Goal: Information Seeking & Learning: Learn about a topic

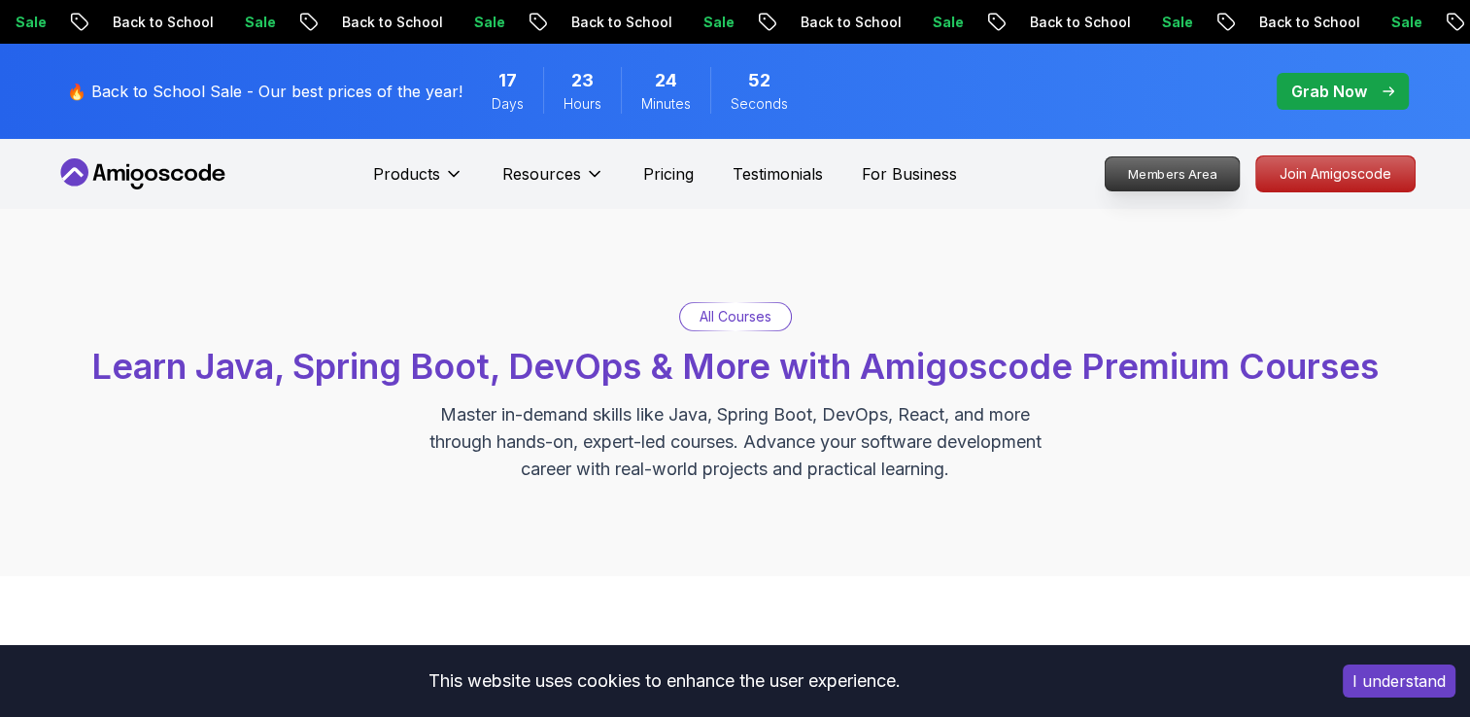
click at [1150, 177] on p "Members Area" at bounding box center [1171, 173] width 134 height 33
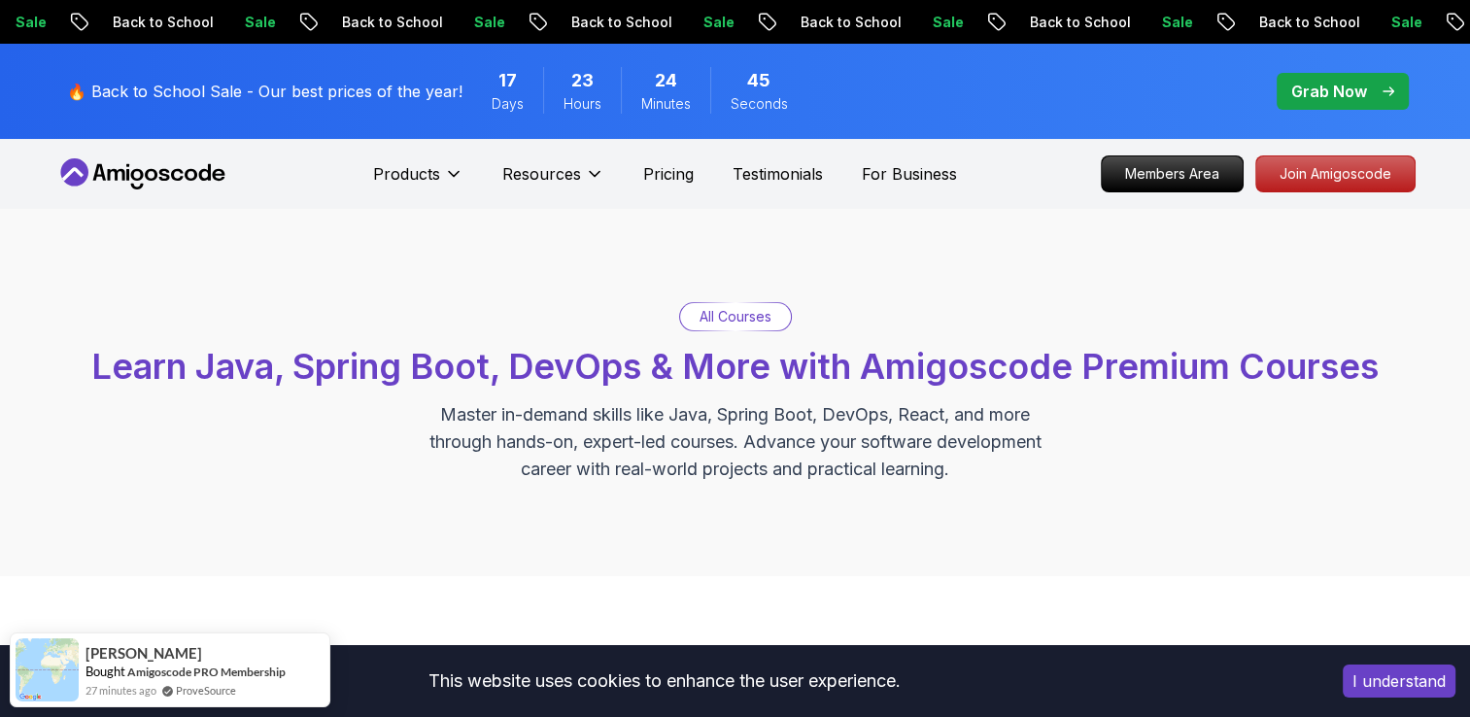
click at [1326, 169] on p "Join Amigoscode" at bounding box center [1335, 173] width 151 height 33
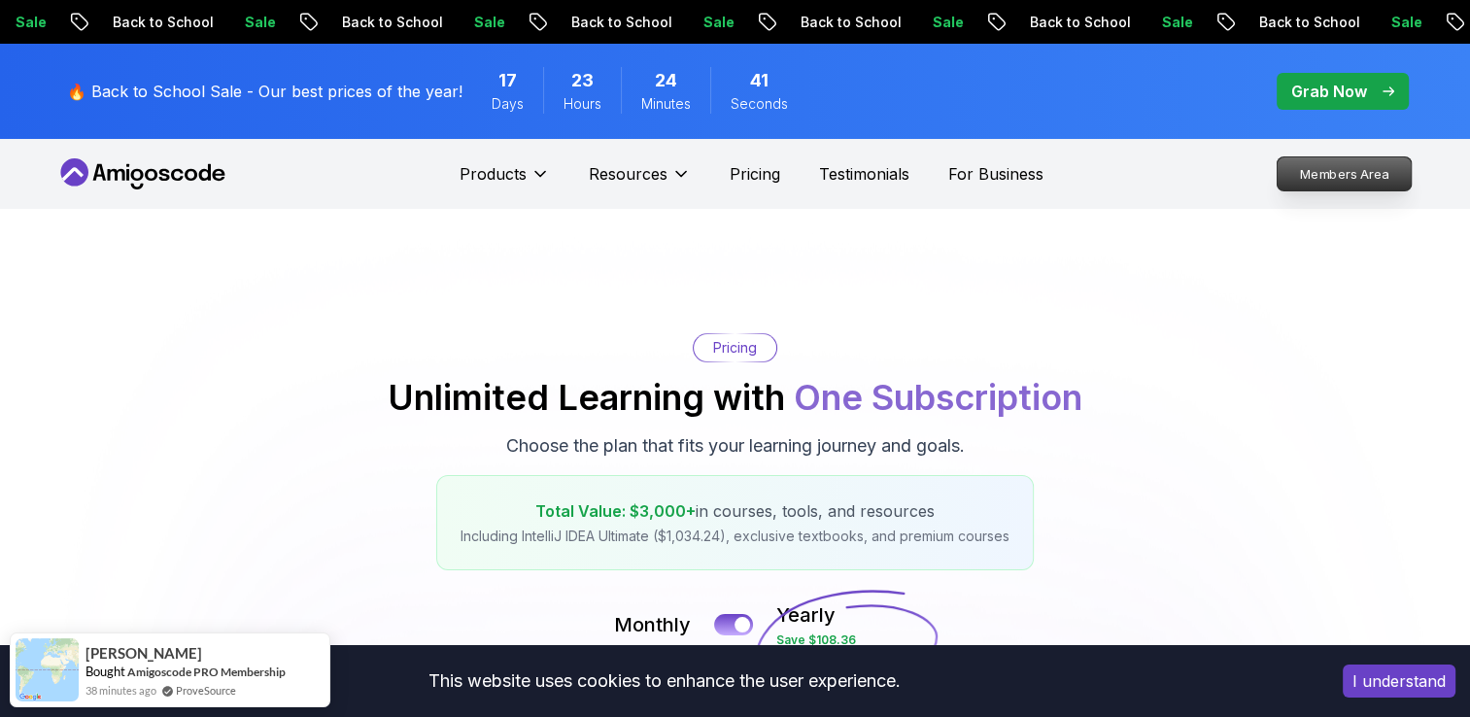
click at [1360, 169] on p "Members Area" at bounding box center [1343, 173] width 134 height 33
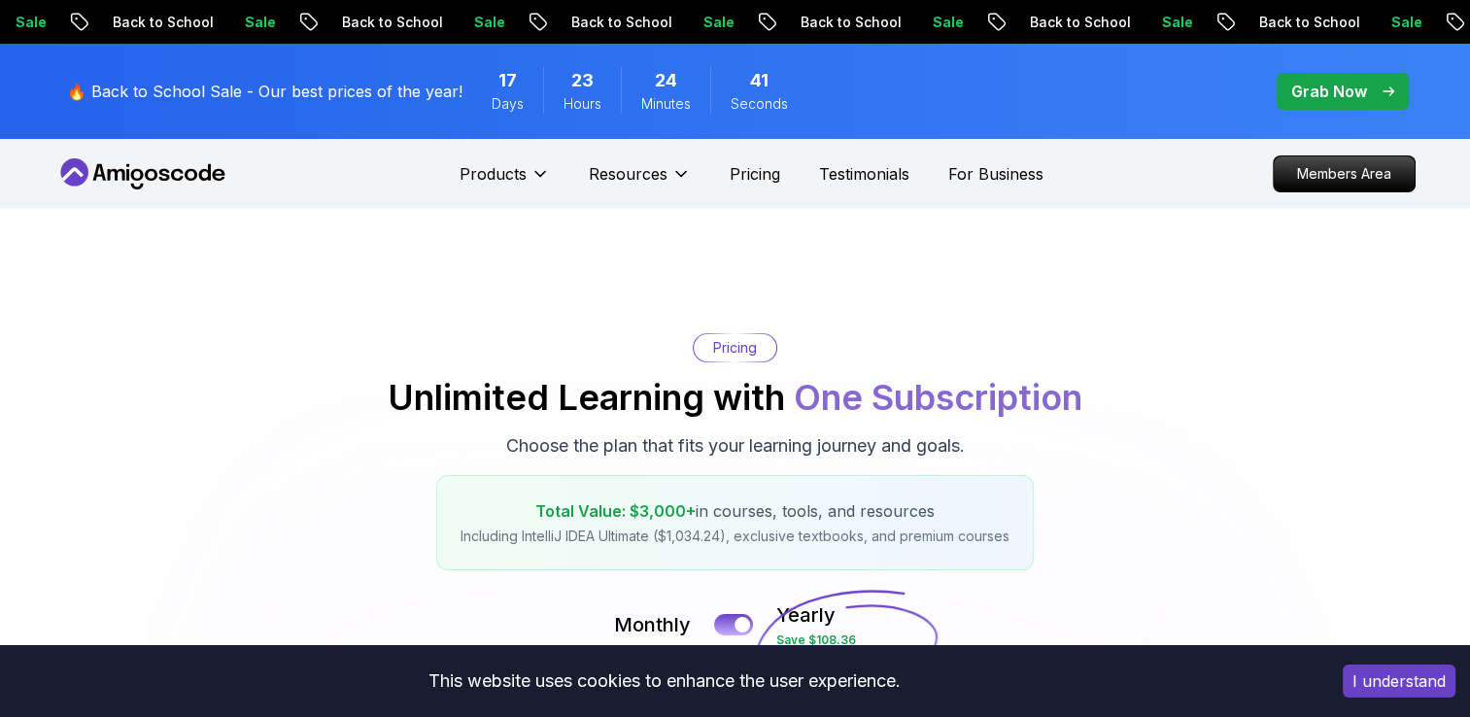
click at [1143, 25] on p "Sale" at bounding box center [1174, 22] width 62 height 19
drag, startPoint x: 0, startPoint y: 2, endPoint x: 1018, endPoint y: 19, distance: 1018.1
click at [1138, 25] on p "Sale" at bounding box center [1169, 22] width 62 height 19
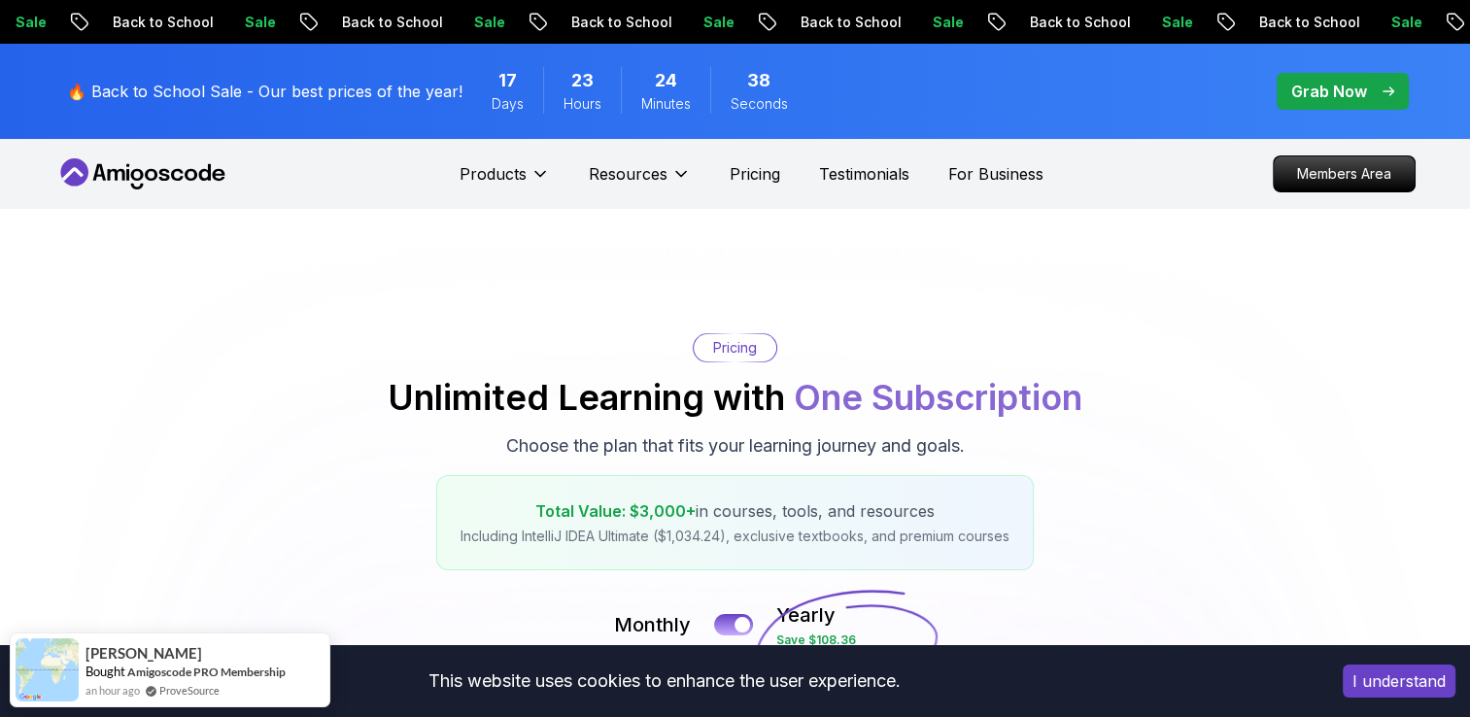
click at [1141, 19] on p "Sale" at bounding box center [1172, 22] width 62 height 19
click at [1143, 19] on p "Sale" at bounding box center [1174, 22] width 62 height 19
click at [1142, 19] on p "Sale" at bounding box center [1173, 22] width 62 height 19
click at [1374, 22] on p "Sale" at bounding box center [1405, 22] width 62 height 19
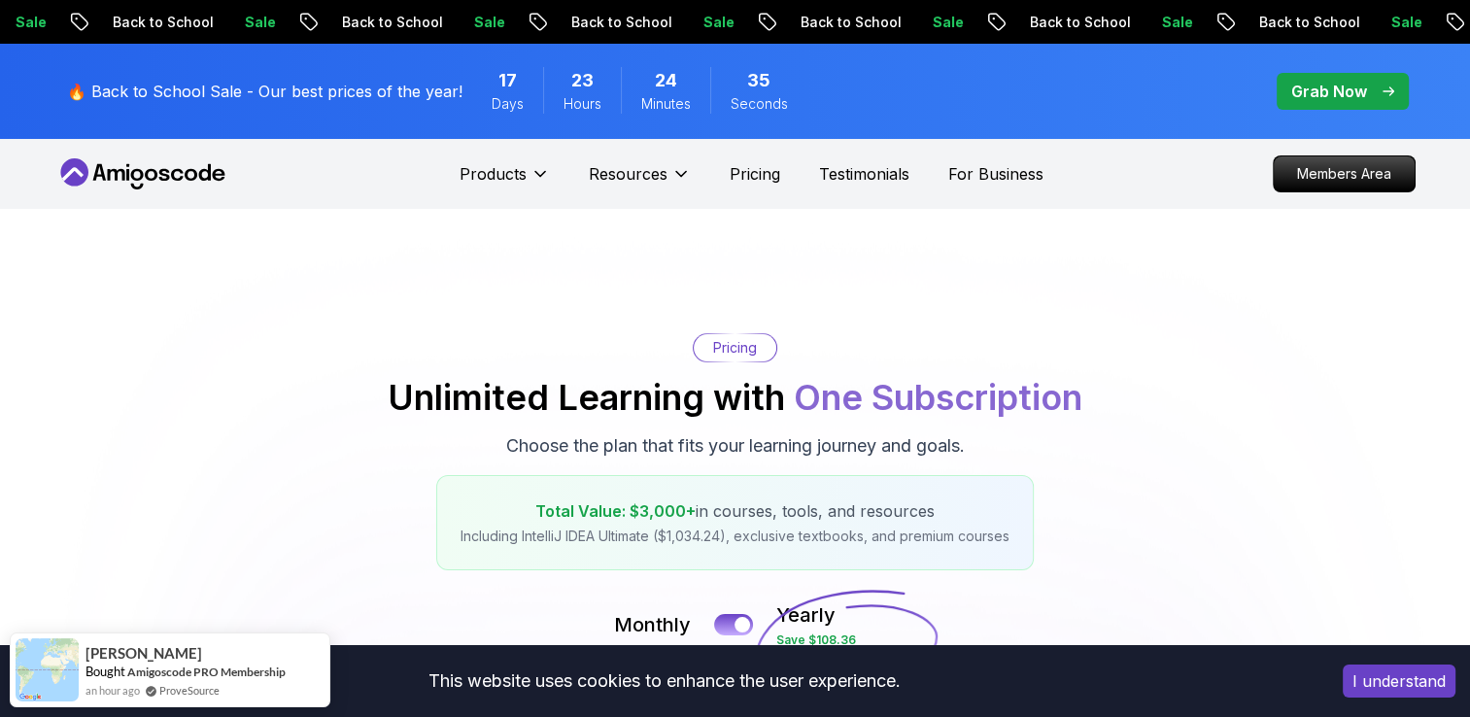
click at [1373, 22] on p "Sale" at bounding box center [1404, 22] width 62 height 19
click at [748, 176] on p "Pricing" at bounding box center [754, 173] width 51 height 23
click at [746, 171] on p "Pricing" at bounding box center [754, 173] width 51 height 23
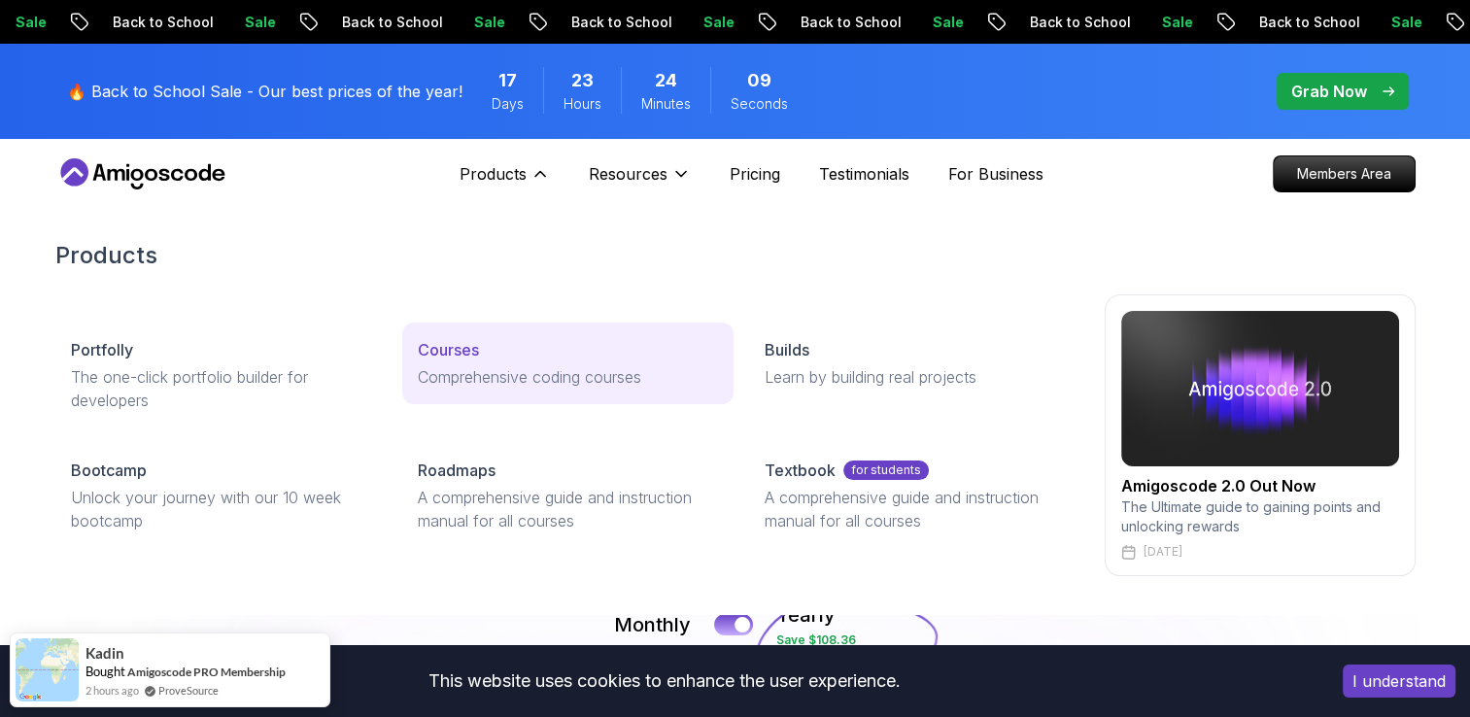
click at [435, 356] on p "Courses" at bounding box center [448, 349] width 61 height 23
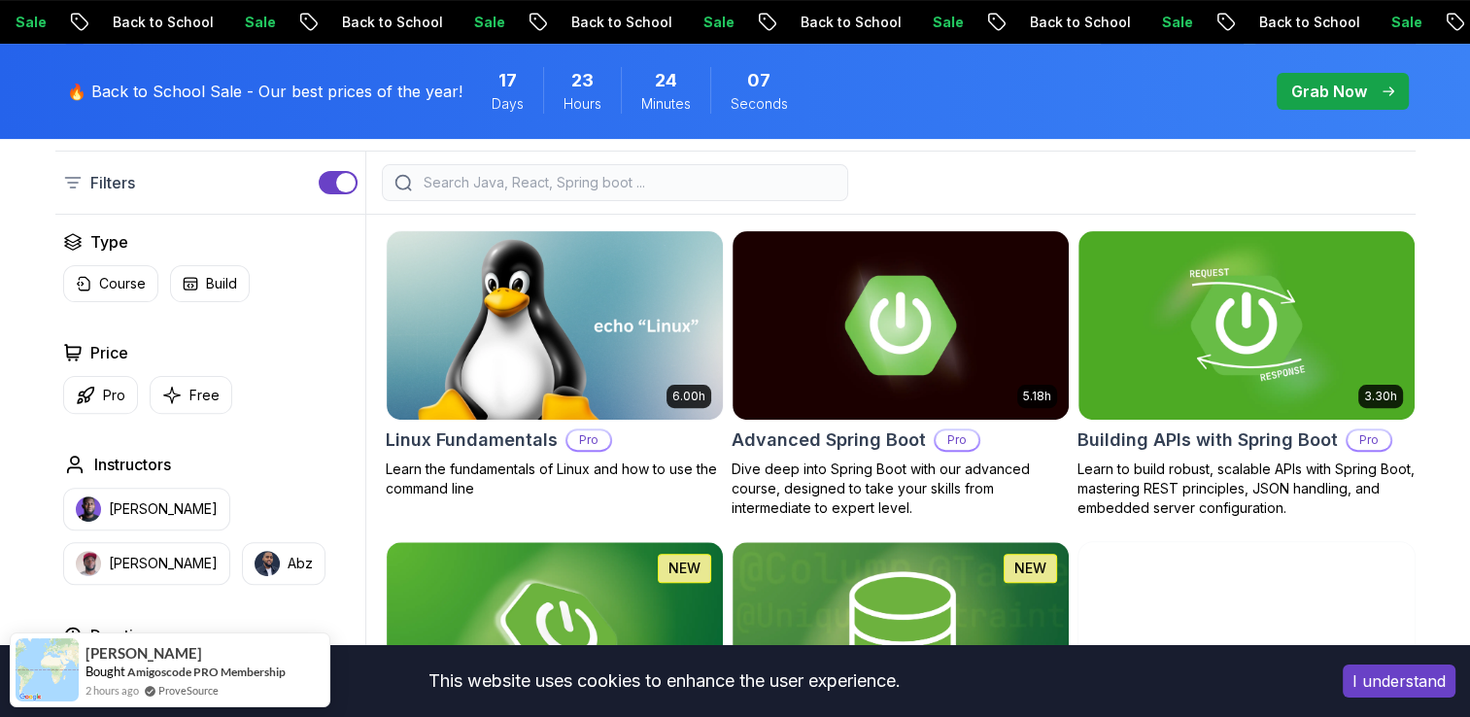
scroll to position [523, 0]
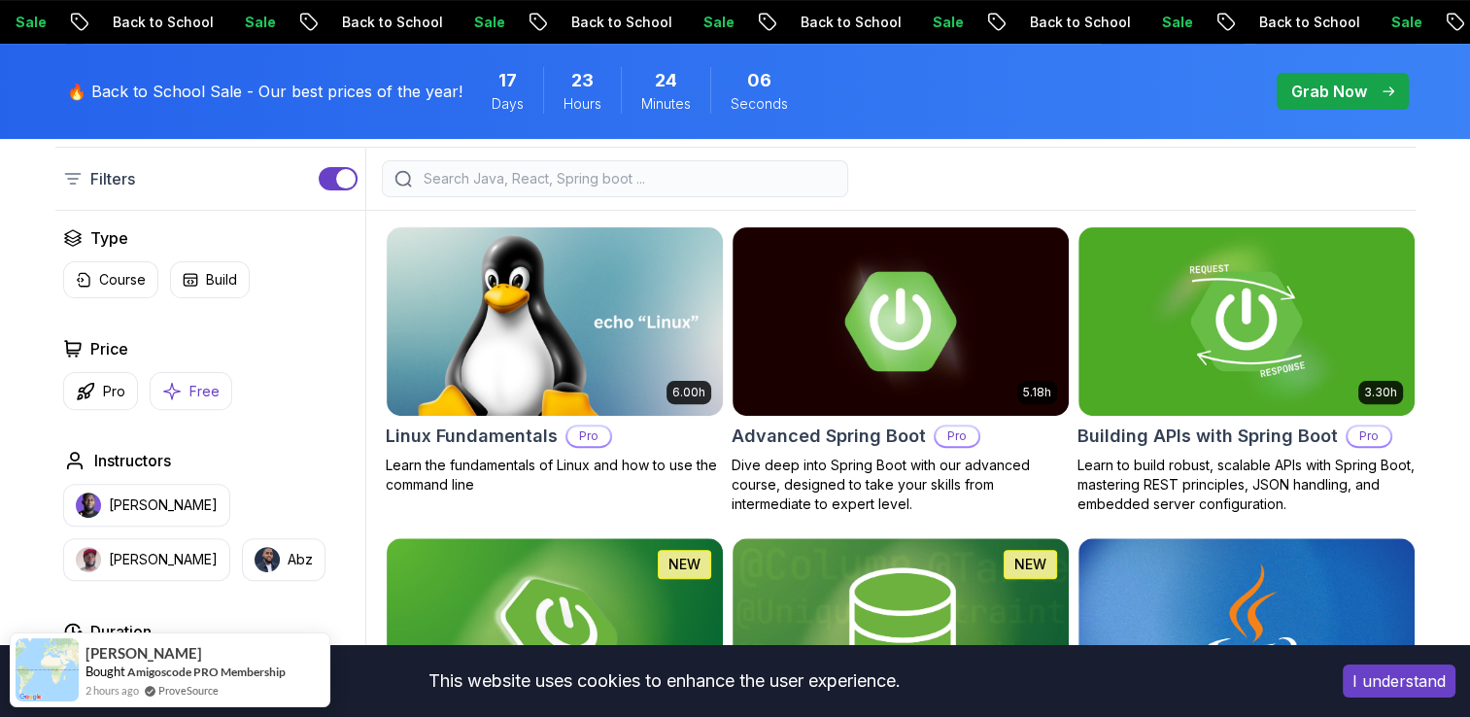
click at [174, 396] on icon "button" at bounding box center [171, 391] width 19 height 20
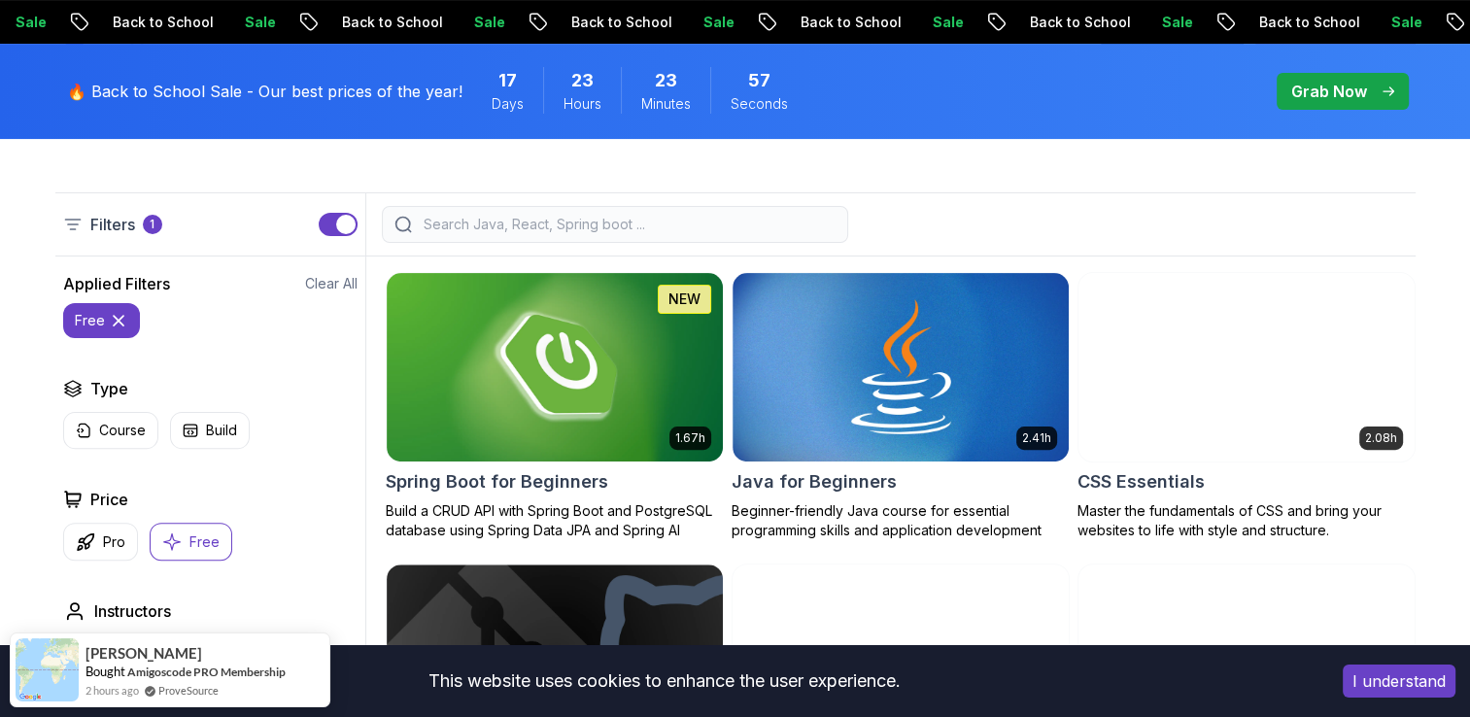
scroll to position [470, 0]
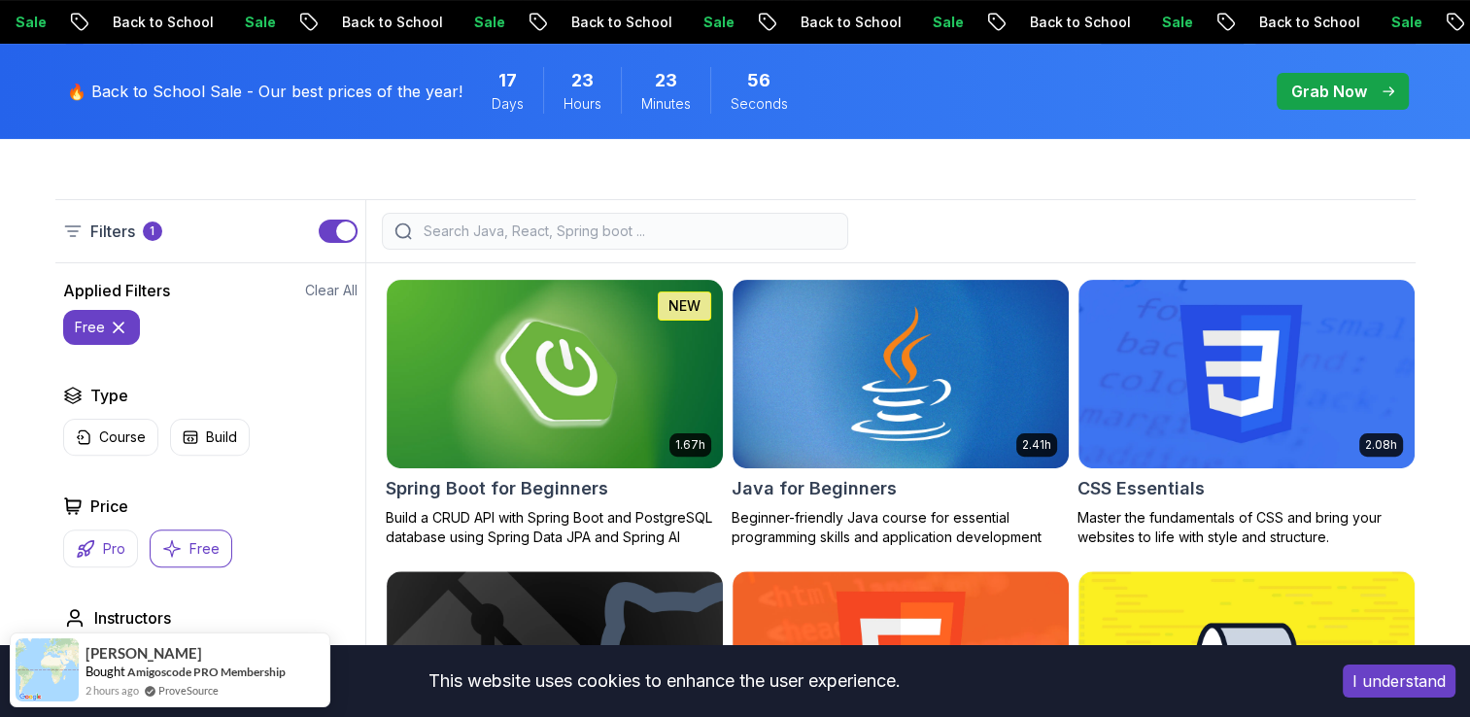
click at [117, 542] on p "Pro" at bounding box center [114, 548] width 22 height 19
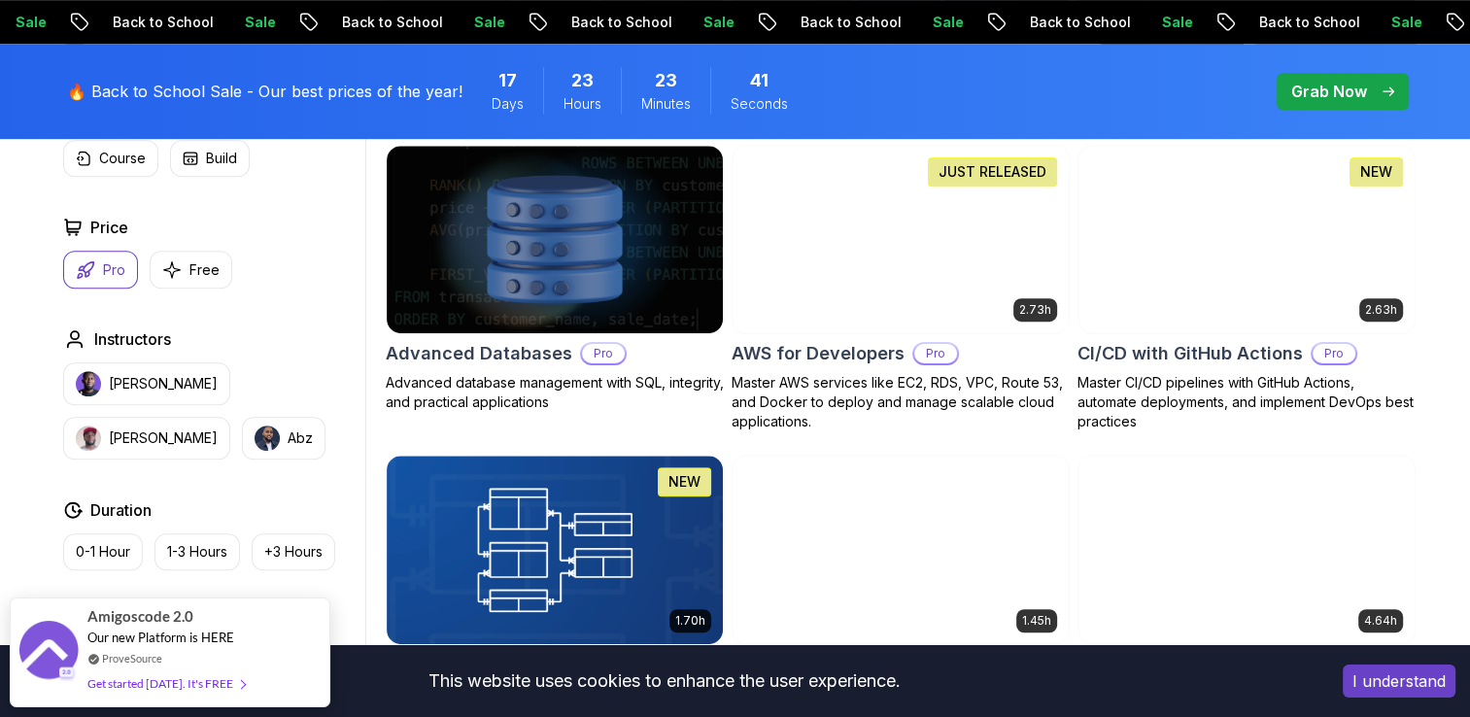
scroll to position [1105, 0]
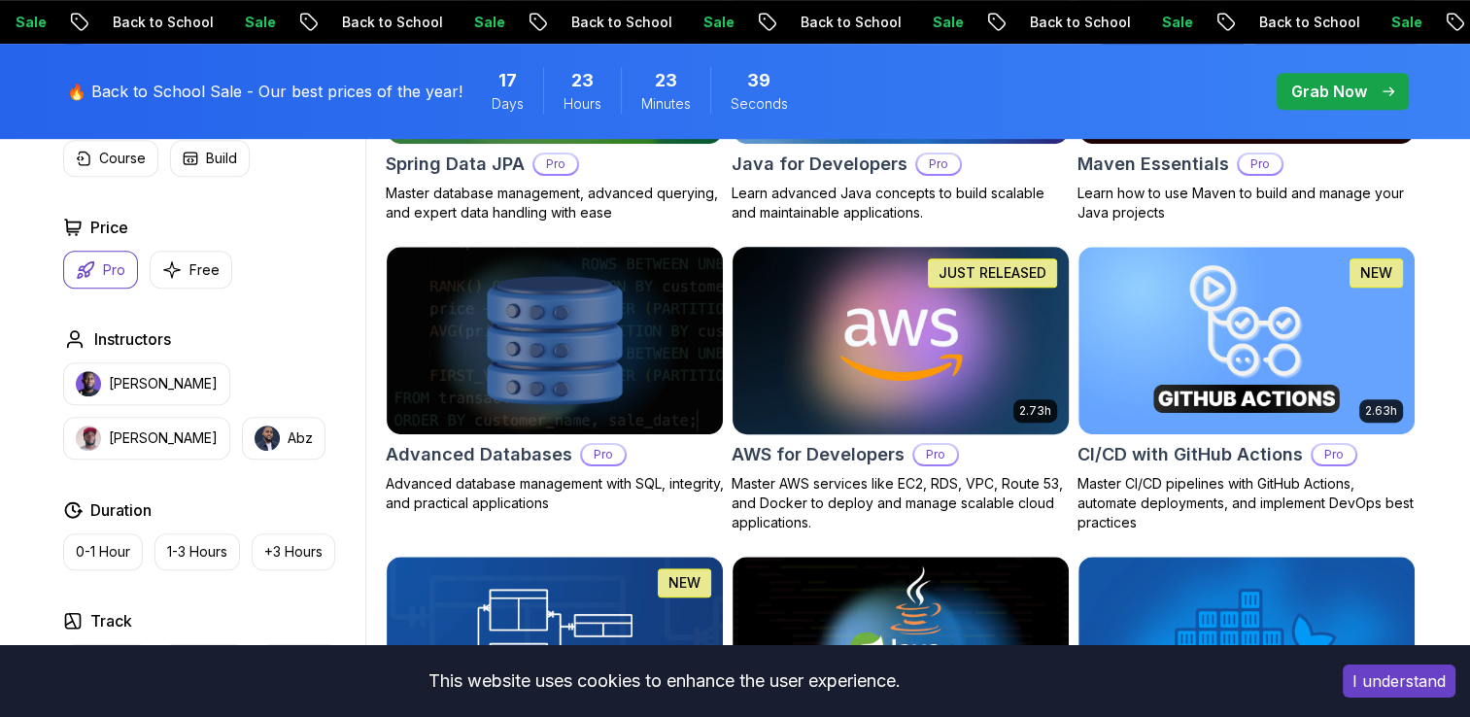
click at [845, 356] on img at bounding box center [900, 340] width 353 height 197
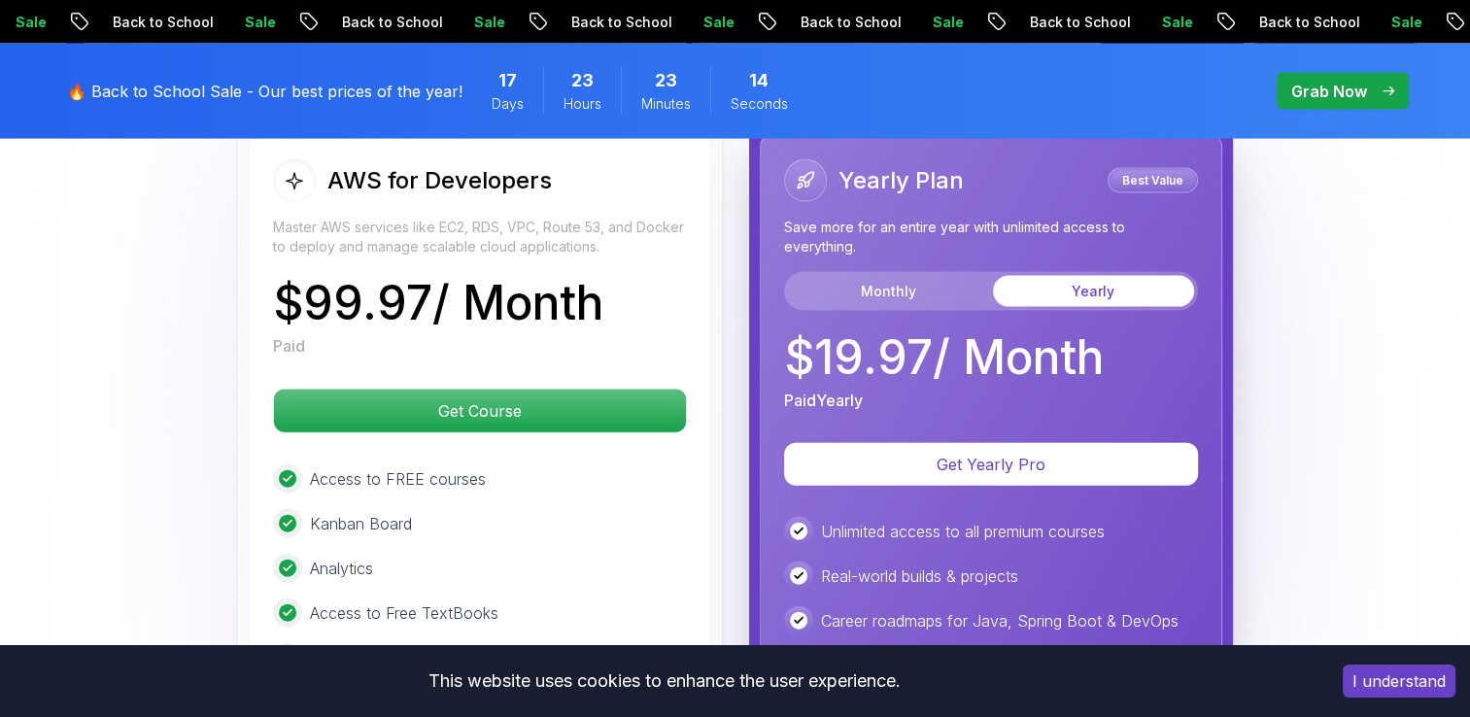
scroll to position [4257, 0]
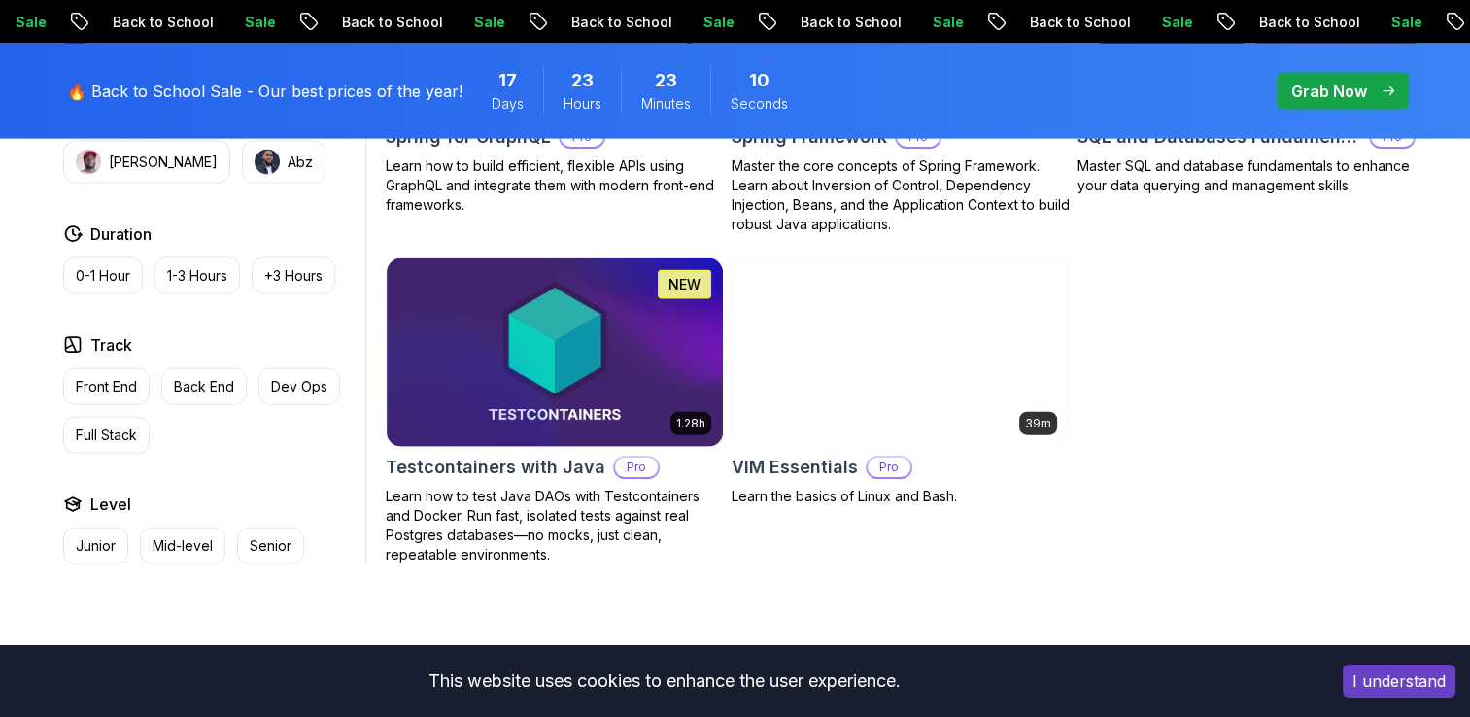
scroll to position [1105, 0]
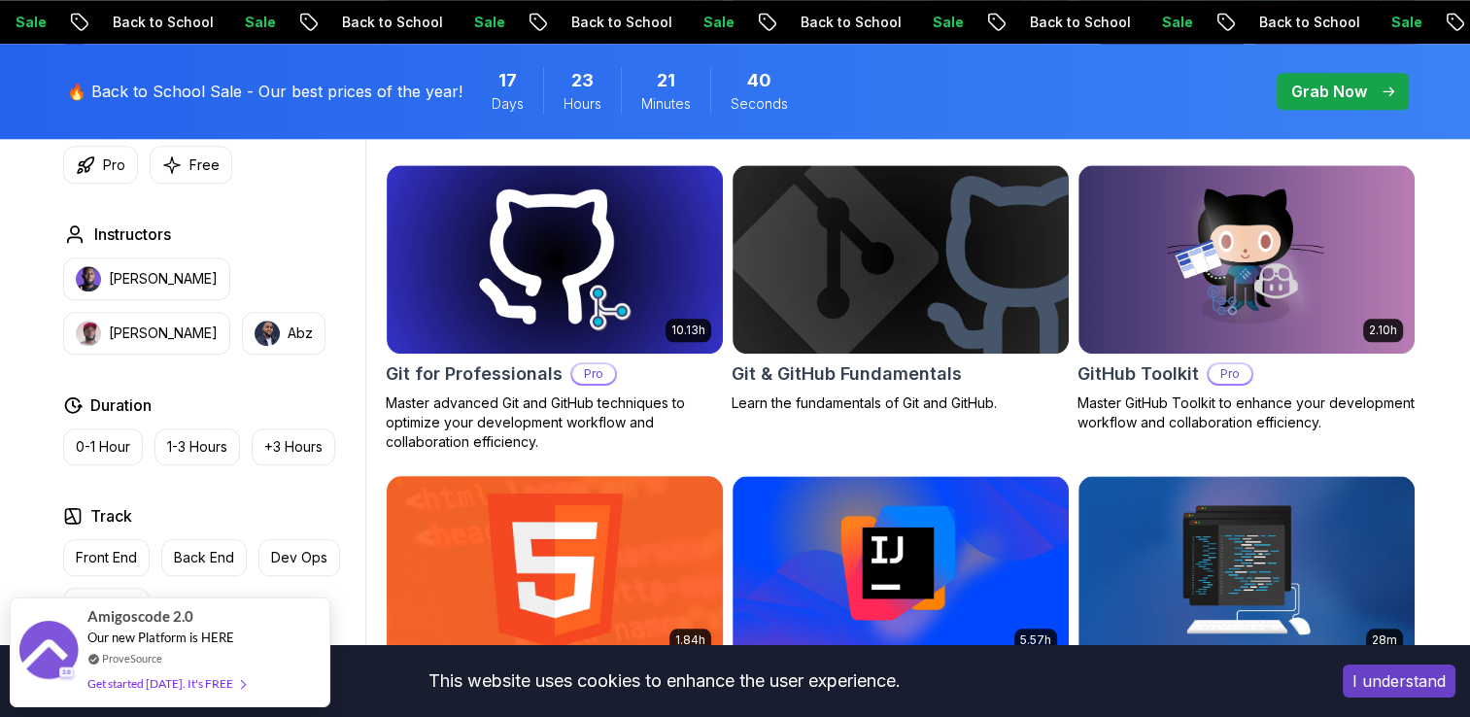
scroll to position [2151, 0]
